Goal: Transaction & Acquisition: Purchase product/service

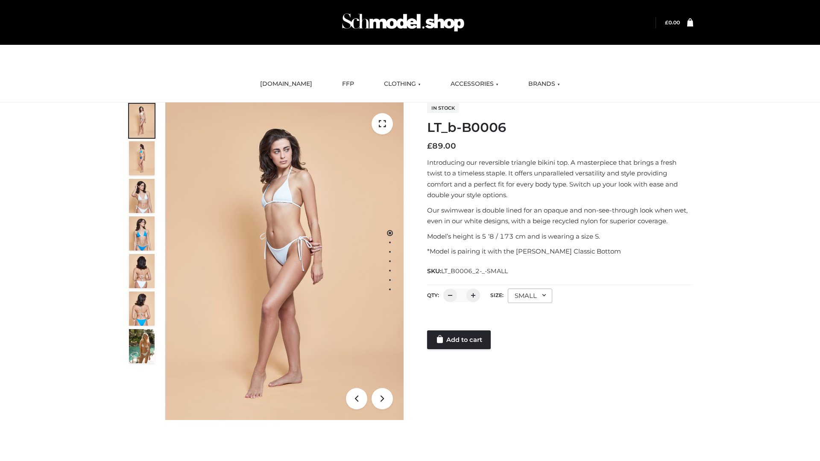
click at [460, 340] on link "Add to cart" at bounding box center [459, 340] width 64 height 19
